Goal: Transaction & Acquisition: Download file/media

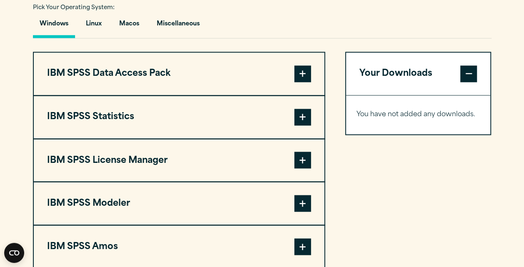
scroll to position [626, 0]
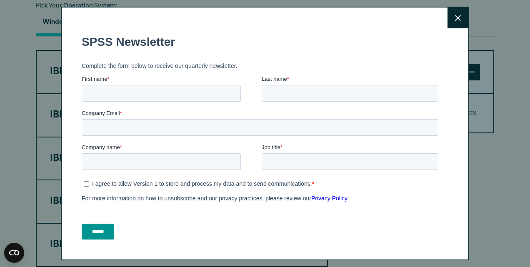
click at [455, 17] on icon at bounding box center [458, 18] width 6 height 6
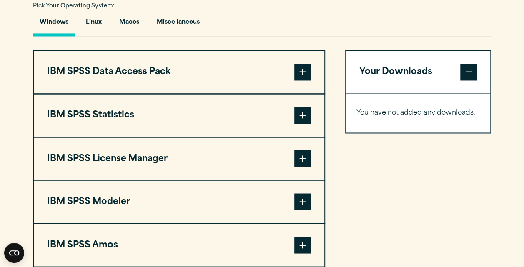
click at [196, 116] on button "IBM SPSS Statistics" at bounding box center [179, 115] width 291 height 43
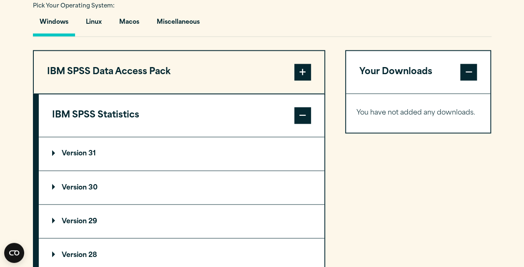
click at [68, 147] on summary "Version 31" at bounding box center [182, 153] width 286 height 33
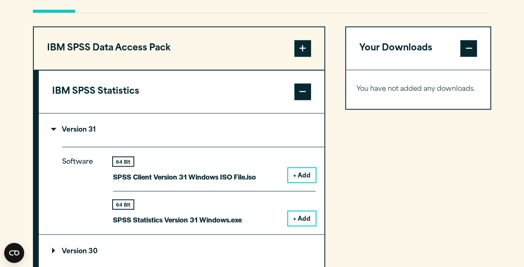
scroll to position [667, 0]
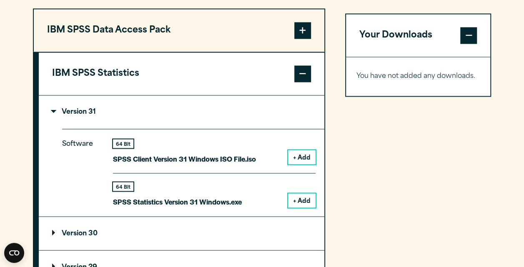
click at [307, 197] on button "+ Add" at bounding box center [302, 200] width 28 height 14
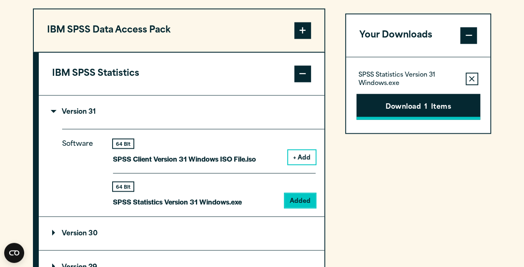
click at [391, 107] on button "Download 1 Items" at bounding box center [419, 107] width 124 height 26
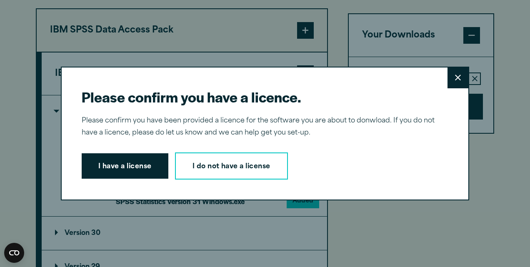
click at [457, 78] on icon at bounding box center [458, 78] width 6 height 6
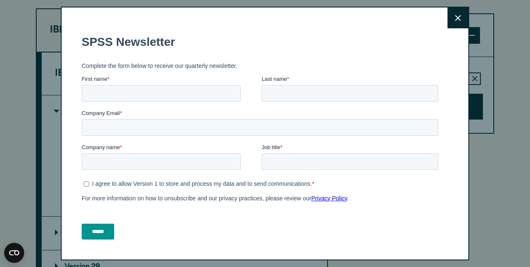
drag, startPoint x: 440, startPoint y: 21, endPoint x: 356, endPoint y: 22, distance: 83.8
click at [448, 21] on button "Close" at bounding box center [458, 18] width 21 height 21
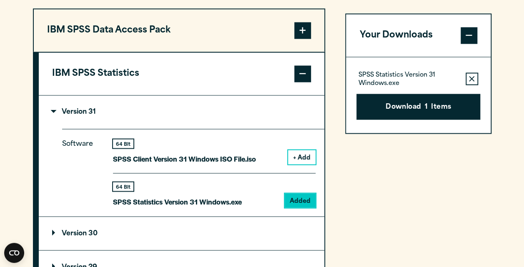
click at [408, 109] on p "Complete the form below to receive our quarterly newsletter." at bounding box center [258, 112] width 360 height 7
click at [405, 108] on button "Download 1 Items" at bounding box center [419, 107] width 124 height 26
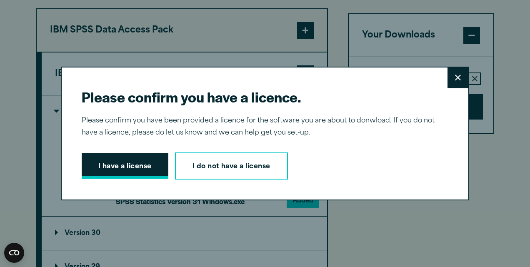
click at [141, 167] on button "I have a license" at bounding box center [125, 166] width 87 height 26
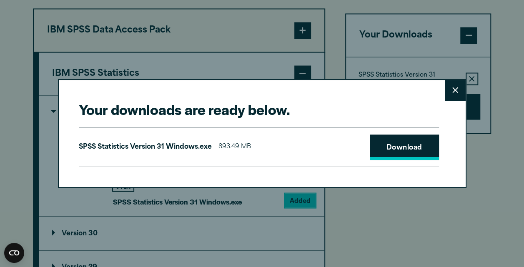
click at [389, 146] on link "Download" at bounding box center [404, 148] width 69 height 26
click at [136, 149] on p "SPSS Statistics Version 31 Windows.exe" at bounding box center [145, 147] width 133 height 12
drag, startPoint x: 487, startPoint y: 4, endPoint x: 482, endPoint y: 0, distance: 6.2
click at [487, 4] on div "Your downloads are ready below. Close SPSS Statistics Version 31 Windows.exe 89…" at bounding box center [262, 133] width 524 height 267
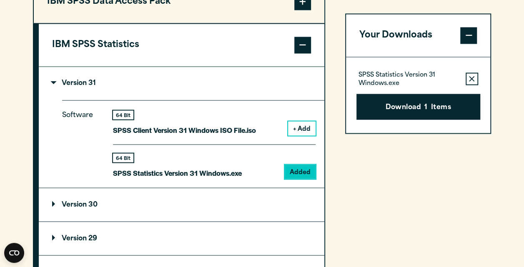
scroll to position [709, 0]
